Goal: Information Seeking & Learning: Learn about a topic

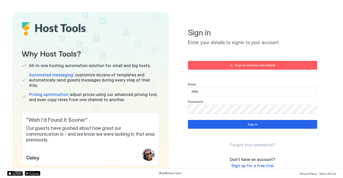
click at [51, 22] on icon at bounding box center [56, 29] width 68 height 14
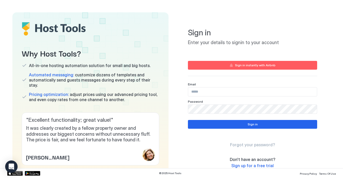
scroll to position [19, 0]
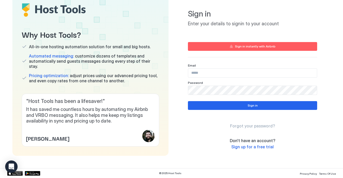
click at [44, 40] on span "Why Host Tools?" at bounding box center [90, 34] width 137 height 12
click at [48, 59] on span "Automated messaging:" at bounding box center [51, 55] width 45 height 5
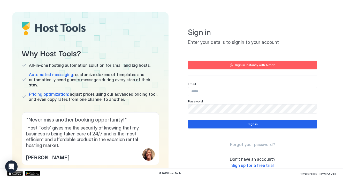
scroll to position [0, 0]
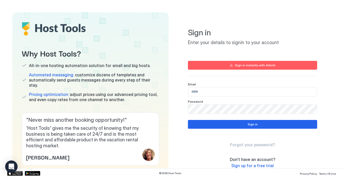
click at [46, 29] on icon at bounding box center [56, 29] width 68 height 14
